Goal: Task Accomplishment & Management: Use online tool/utility

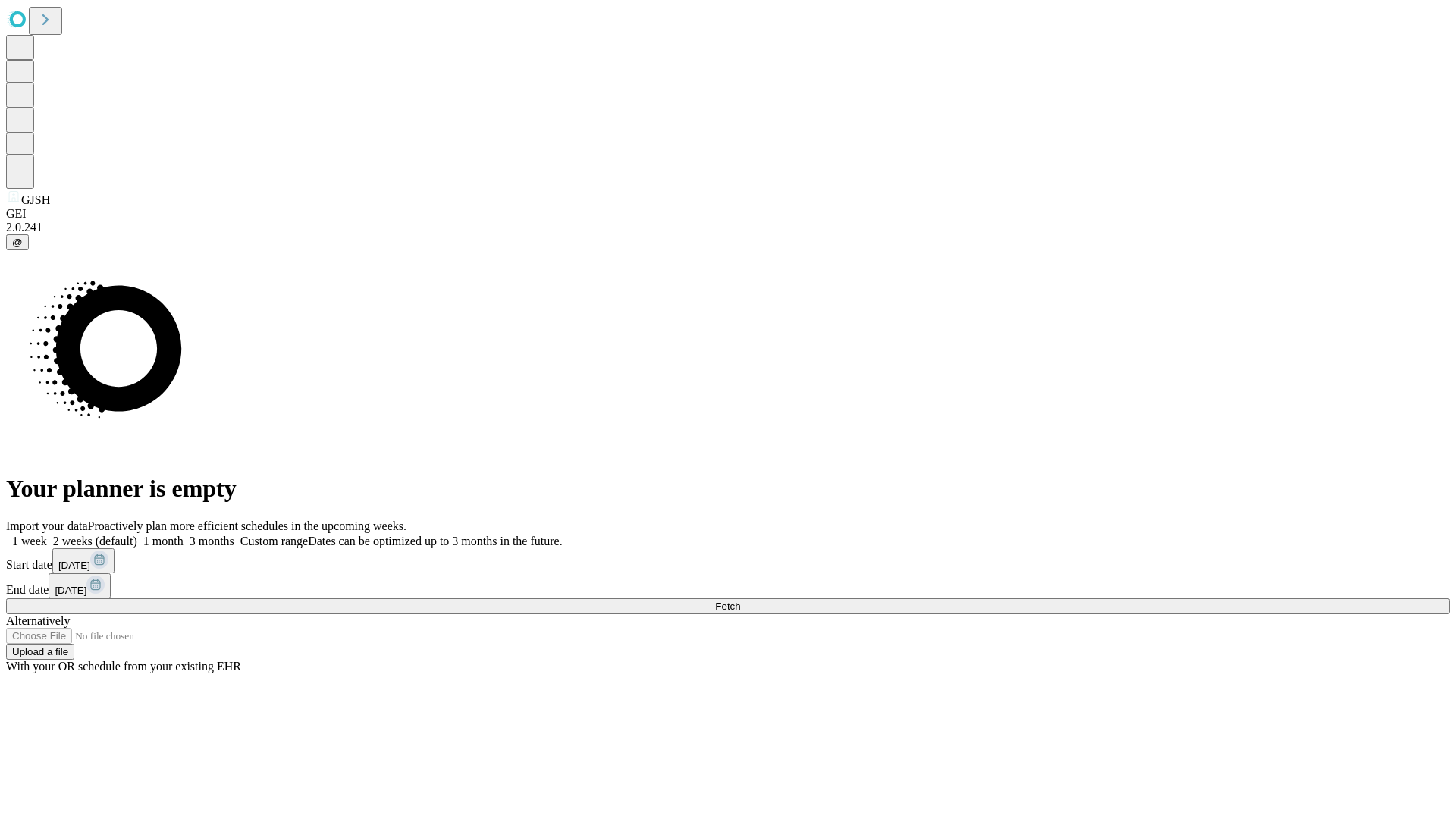
click at [740, 600] on span "Fetch" at bounding box center [727, 606] width 25 height 11
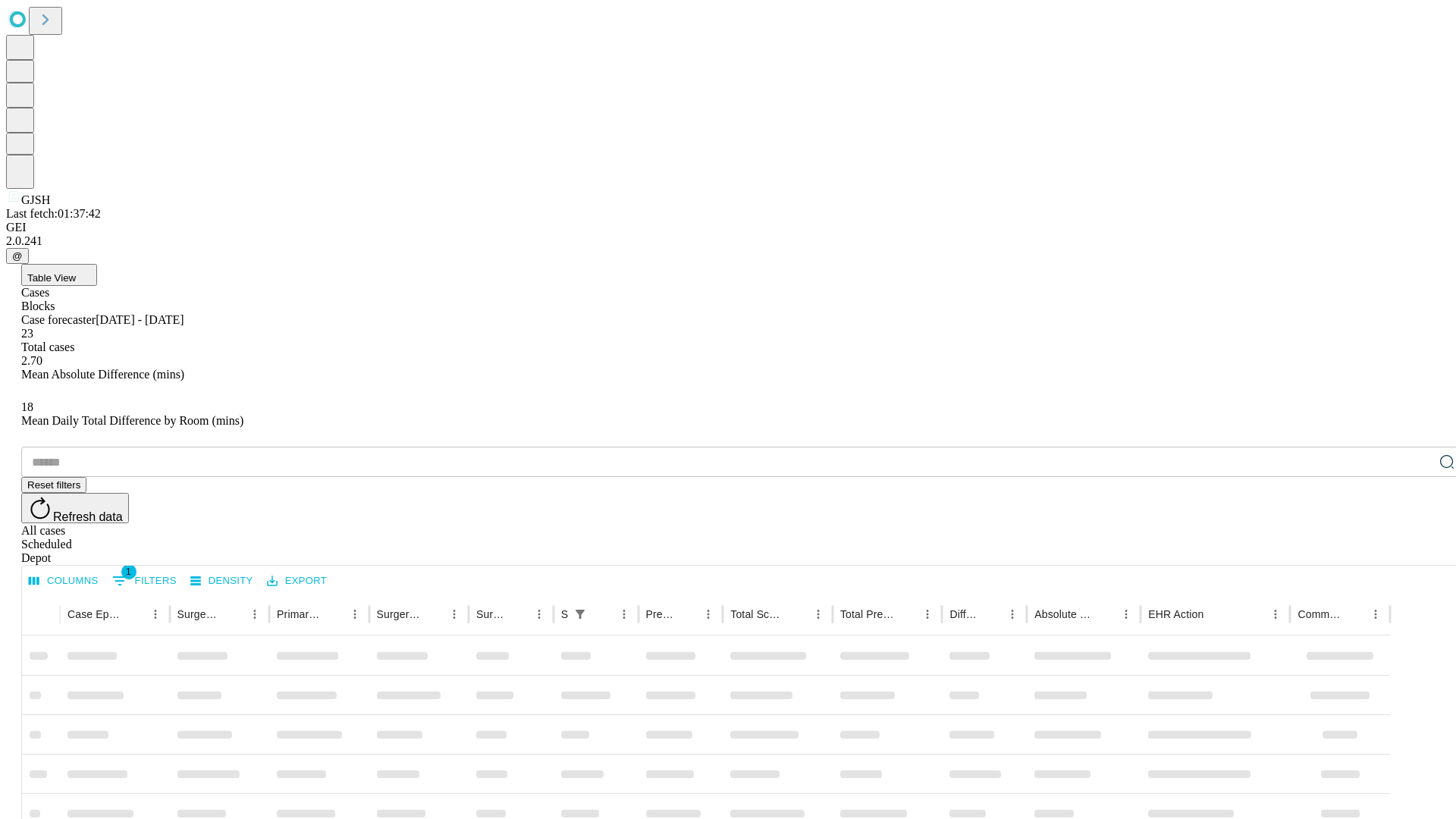
click at [1416, 551] on div "Depot" at bounding box center [742, 558] width 1444 height 13
